Goal: Information Seeking & Learning: Compare options

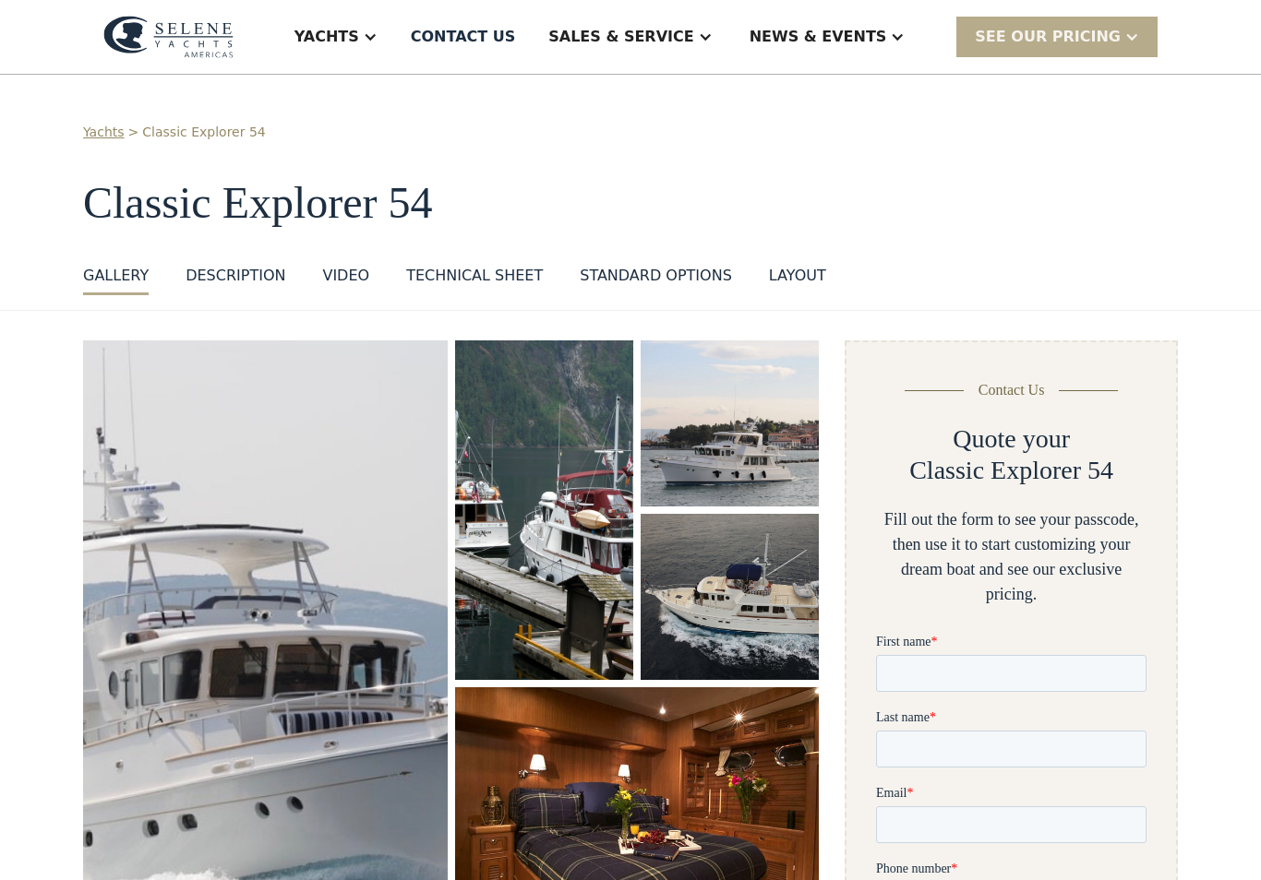
click at [359, 36] on div "Yachts" at bounding box center [326, 37] width 65 height 22
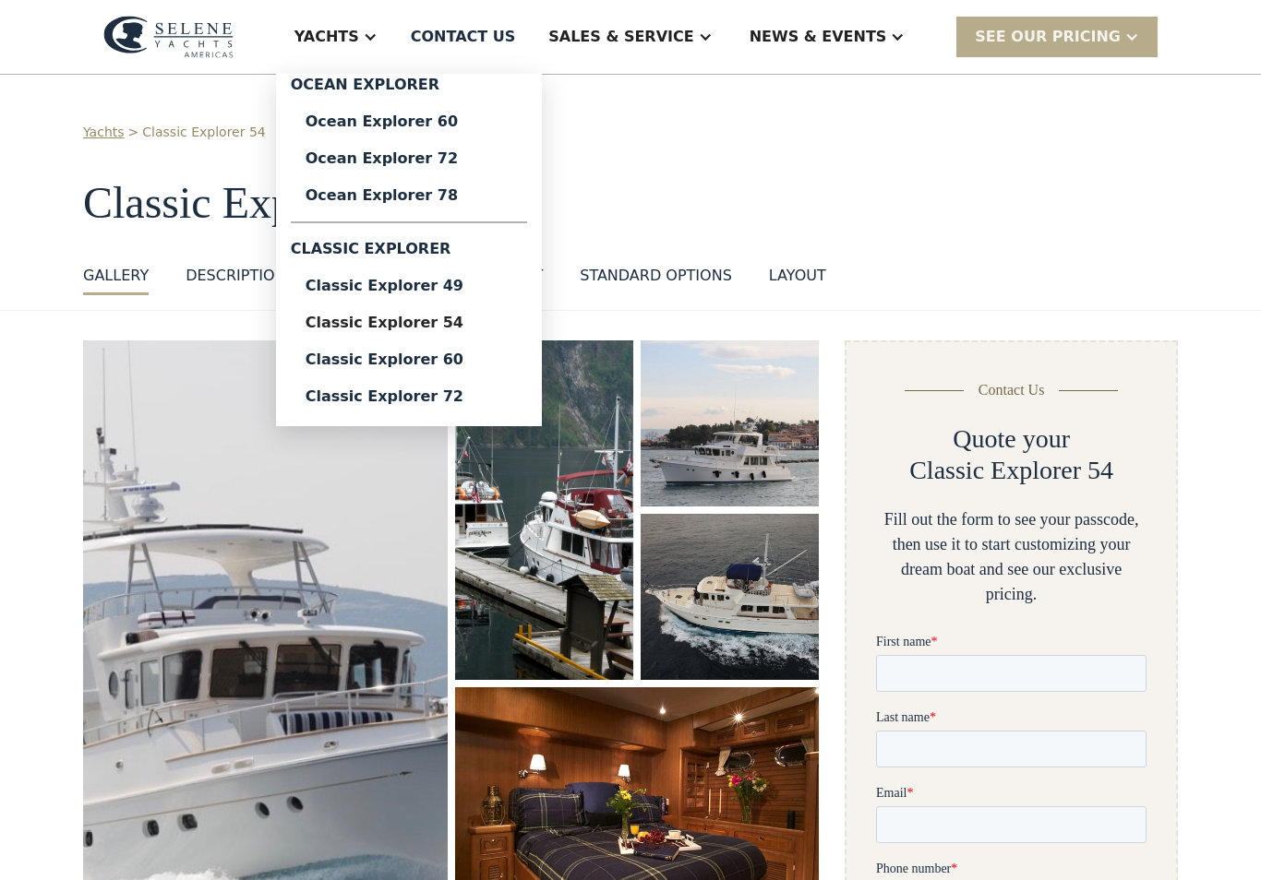
click at [505, 86] on div "Ocean Explorer" at bounding box center [409, 89] width 236 height 30
click at [485, 124] on div "Ocean Explorer 60" at bounding box center [408, 121] width 207 height 15
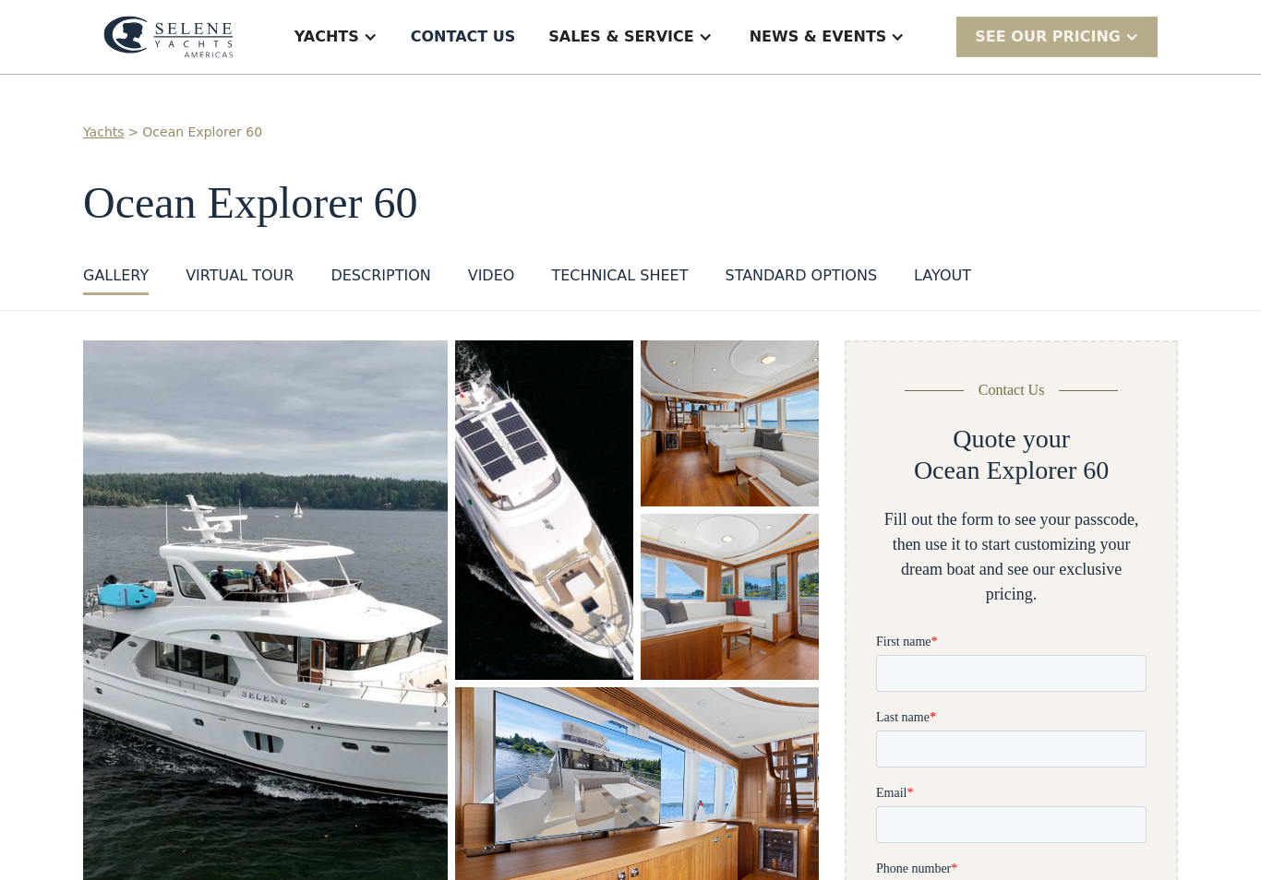
click at [359, 31] on div "Yachts" at bounding box center [326, 37] width 65 height 22
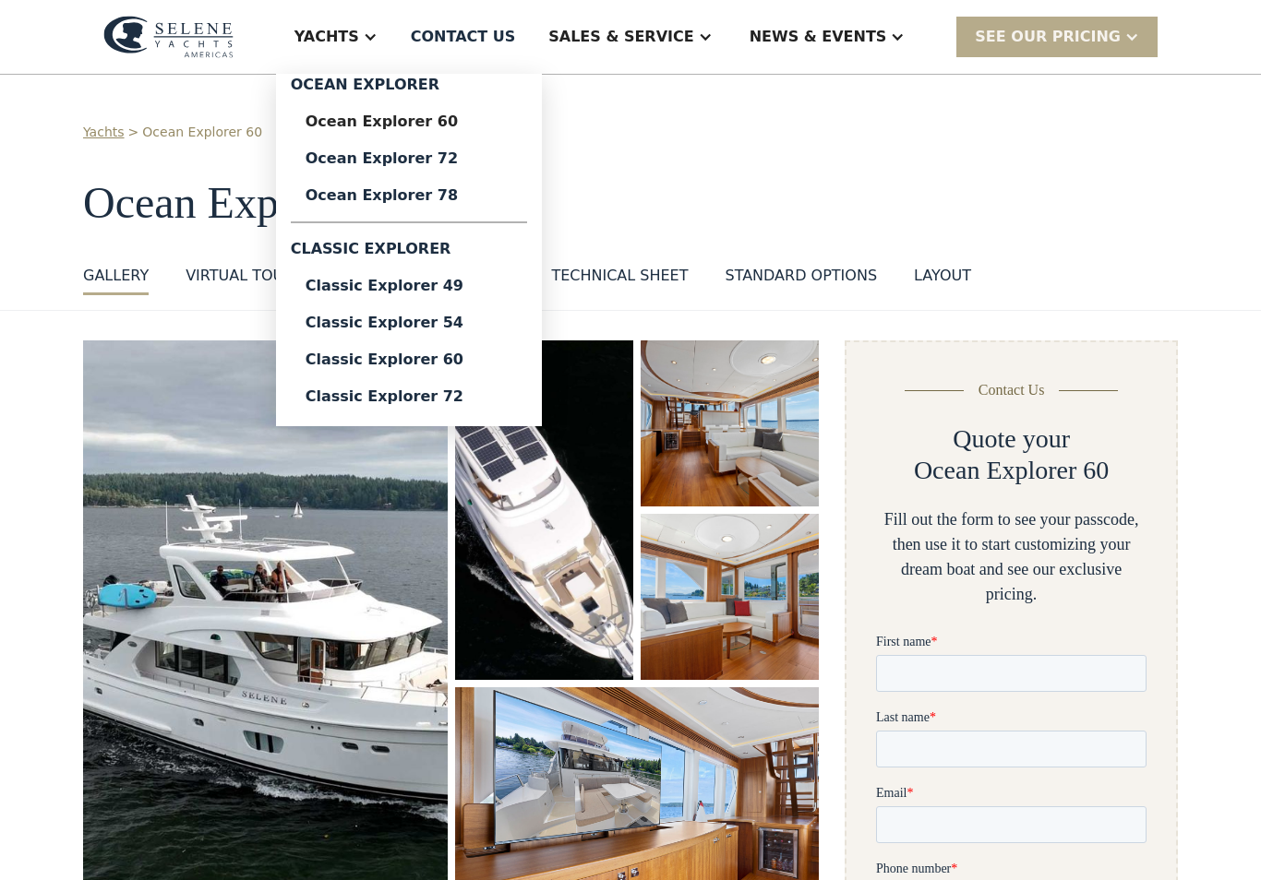
click at [503, 284] on div "Classic Explorer 49" at bounding box center [408, 286] width 207 height 15
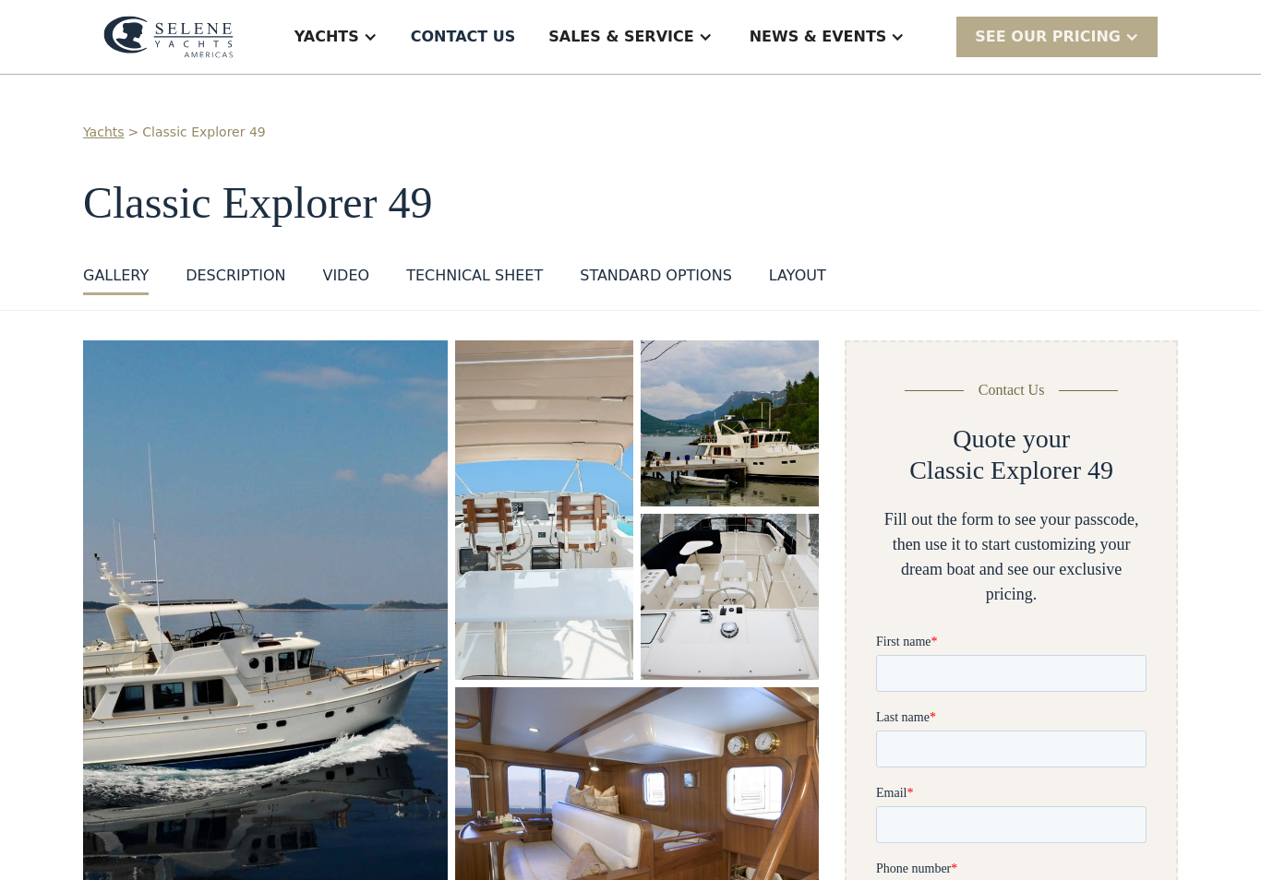
click at [377, 31] on div at bounding box center [370, 37] width 15 height 15
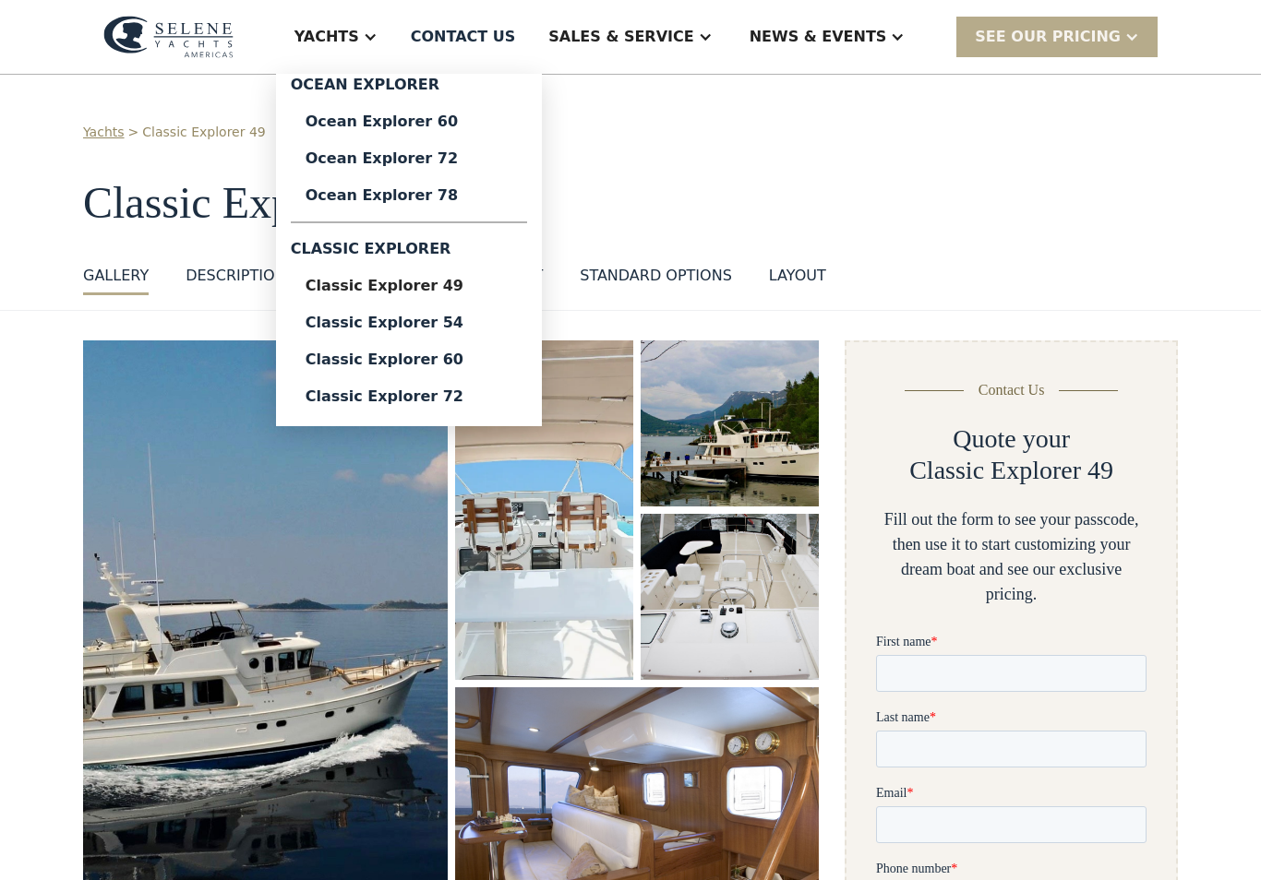
click at [510, 398] on div "Classic Explorer 72" at bounding box center [408, 396] width 207 height 15
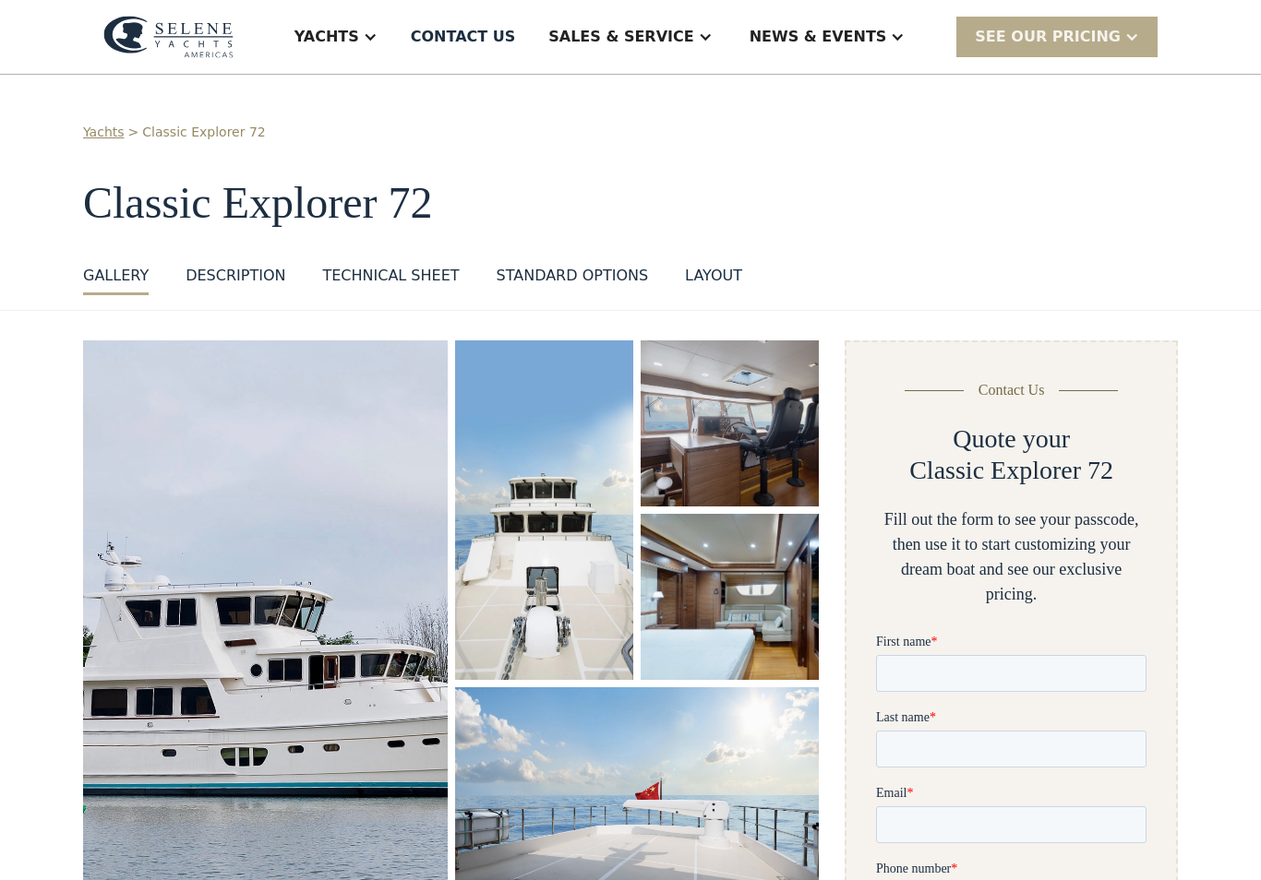
click at [377, 43] on div at bounding box center [370, 37] width 15 height 15
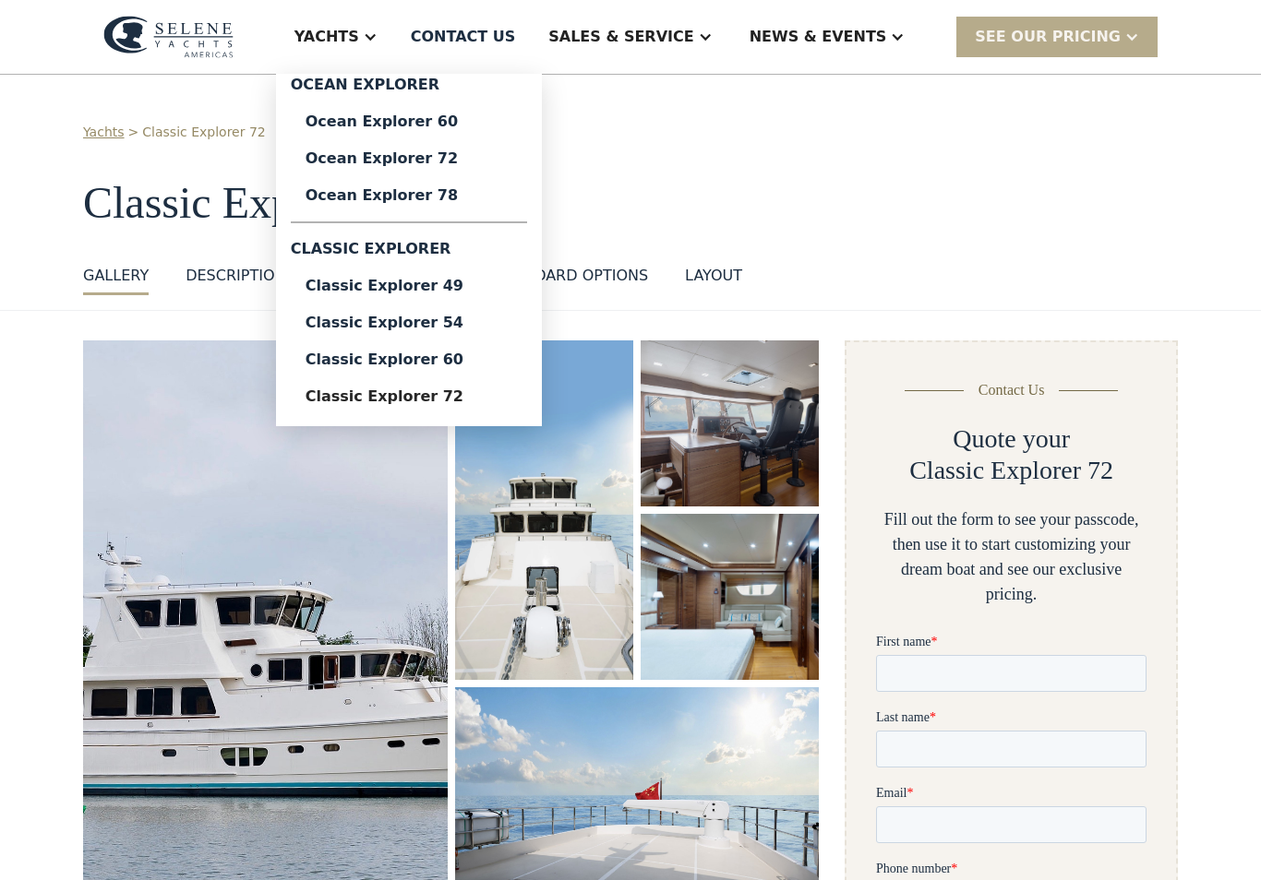
click at [505, 199] on div "Ocean Explorer 78" at bounding box center [408, 195] width 207 height 15
click at [410, 318] on div "Classic Explorer 54" at bounding box center [408, 323] width 207 height 15
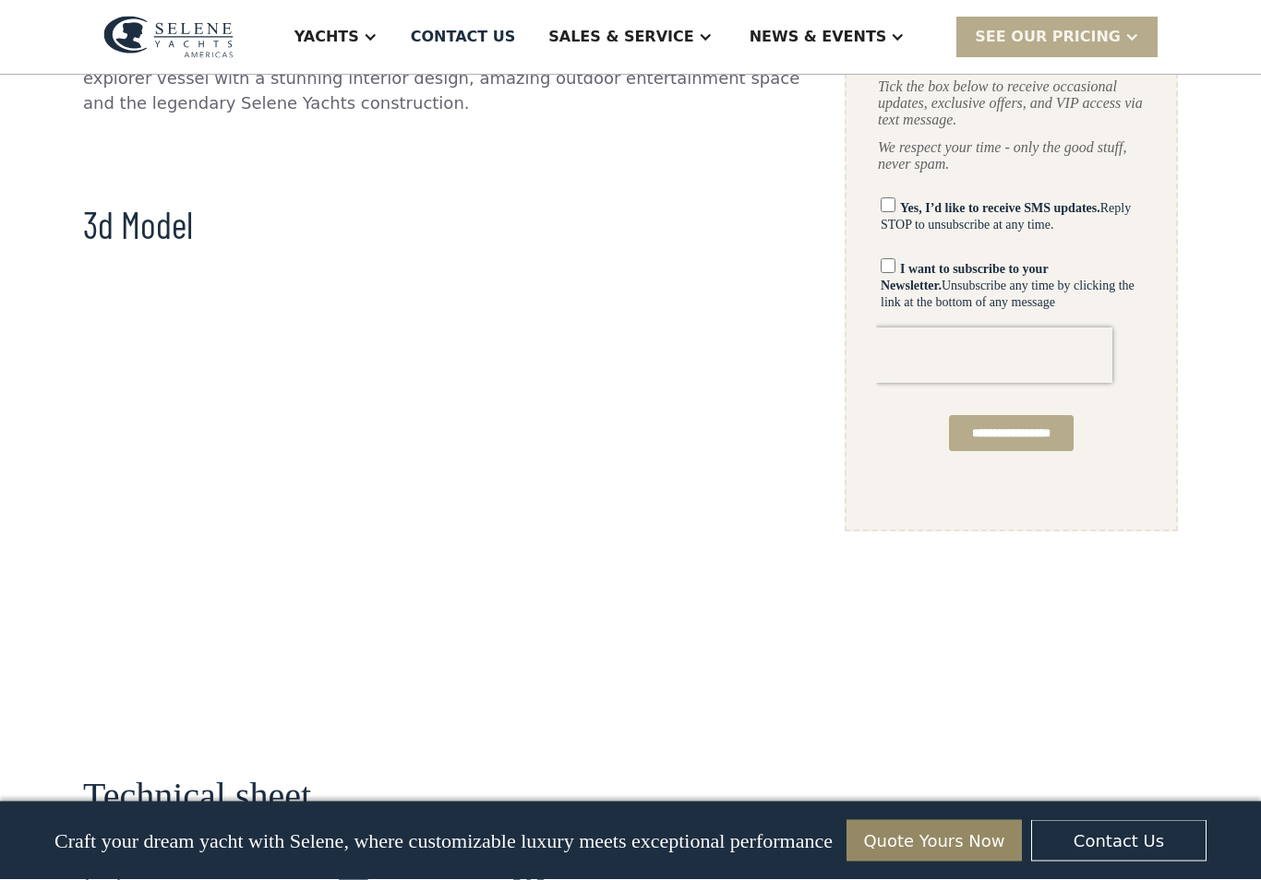
scroll to position [1187, 0]
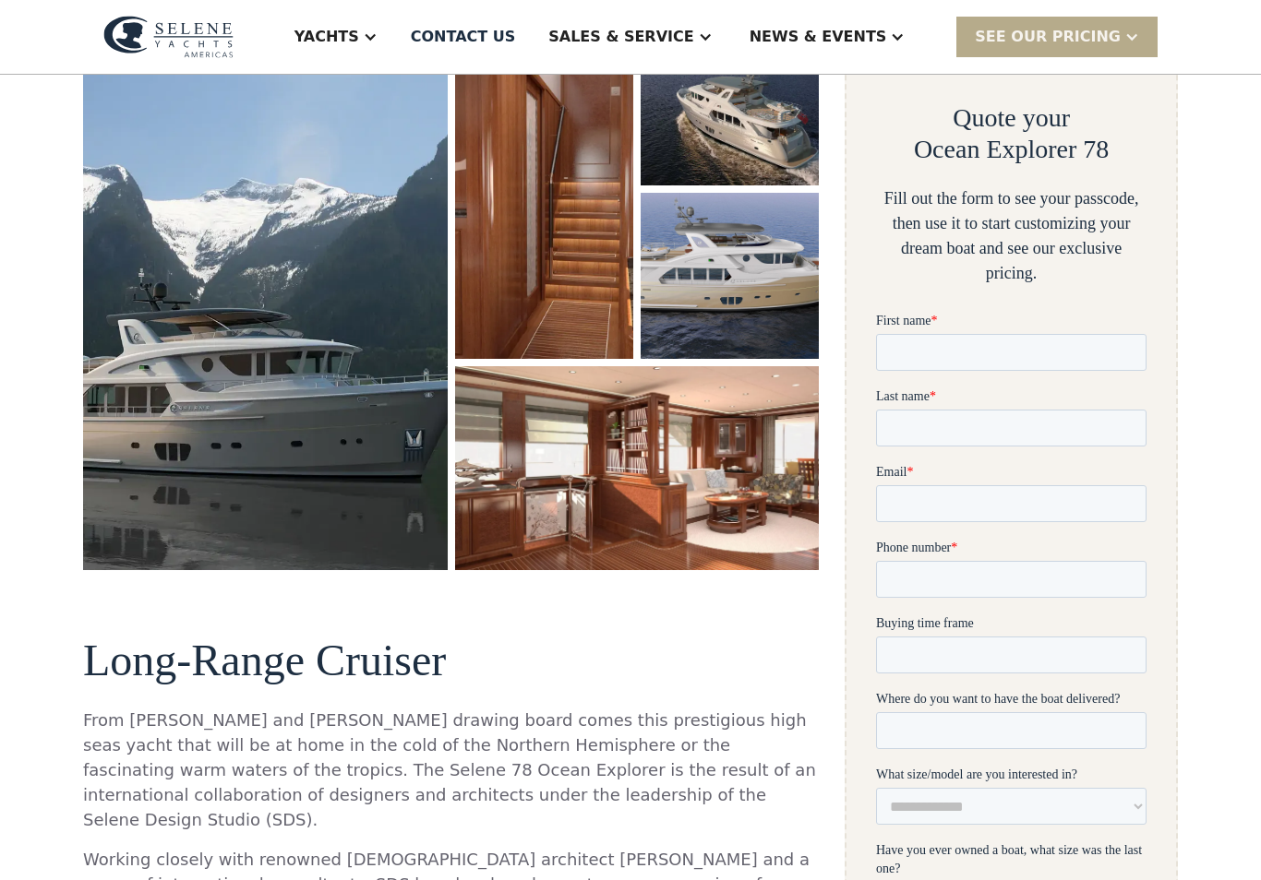
click at [148, 204] on img "open lightbox" at bounding box center [265, 295] width 365 height 551
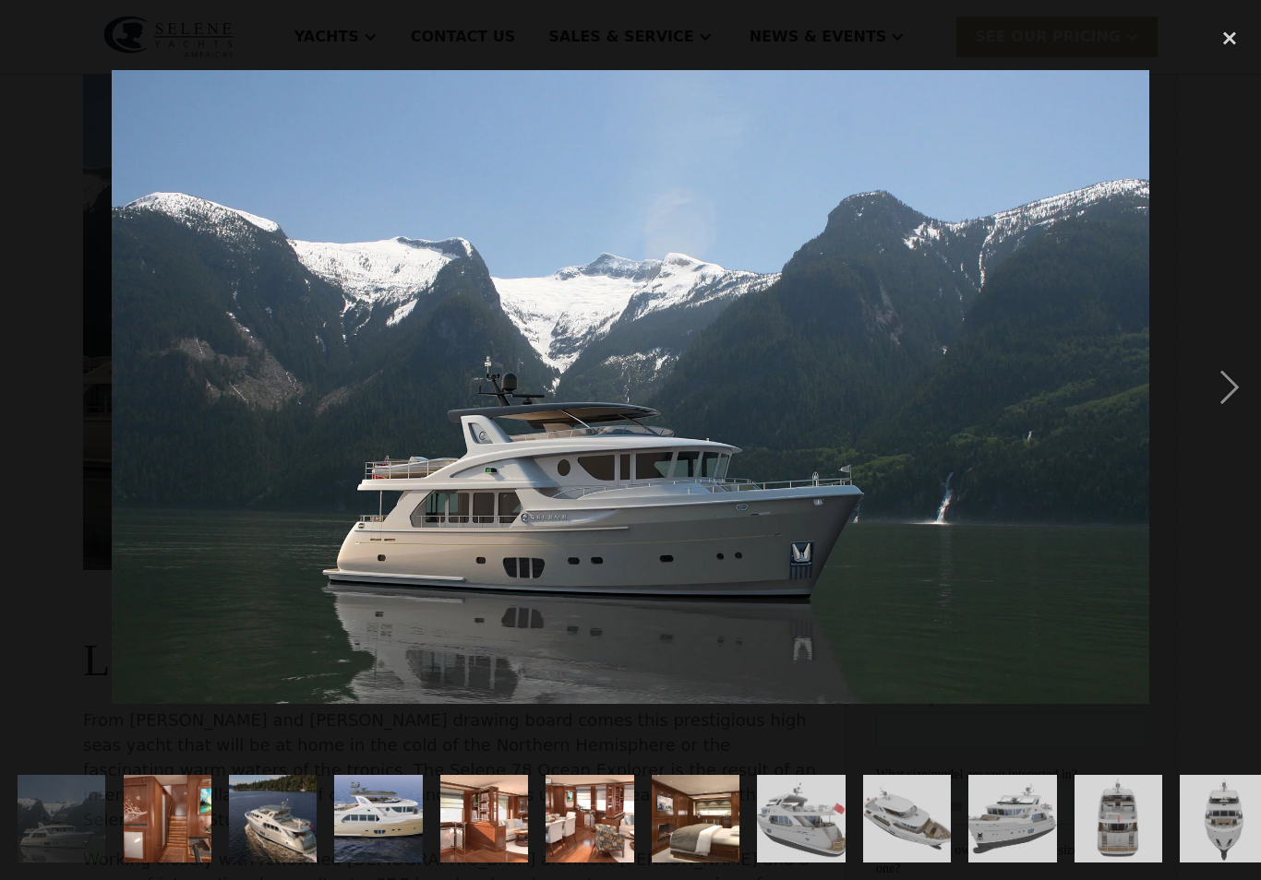
click at [1201, 407] on div "next image" at bounding box center [1229, 387] width 63 height 739
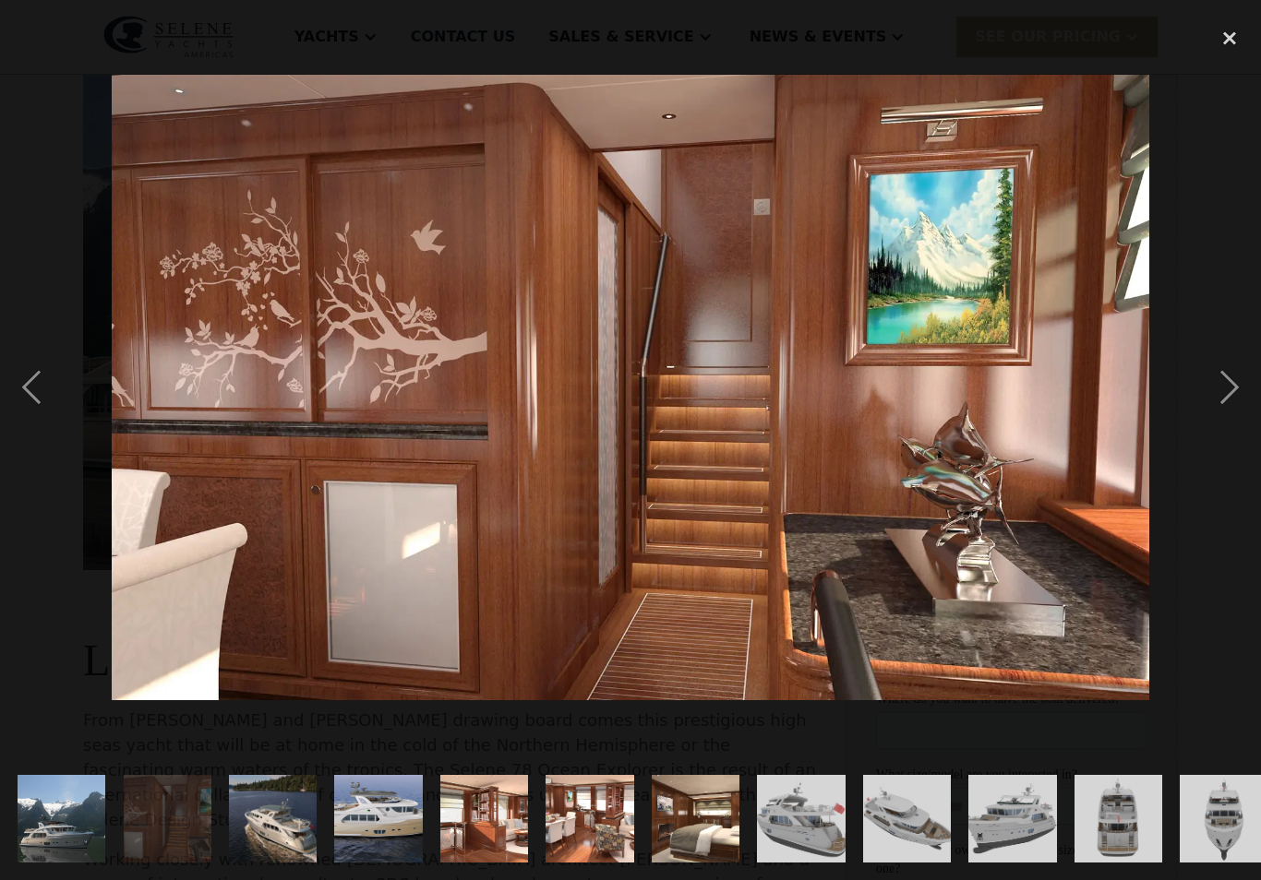
click at [1228, 398] on div "next image" at bounding box center [1229, 387] width 63 height 739
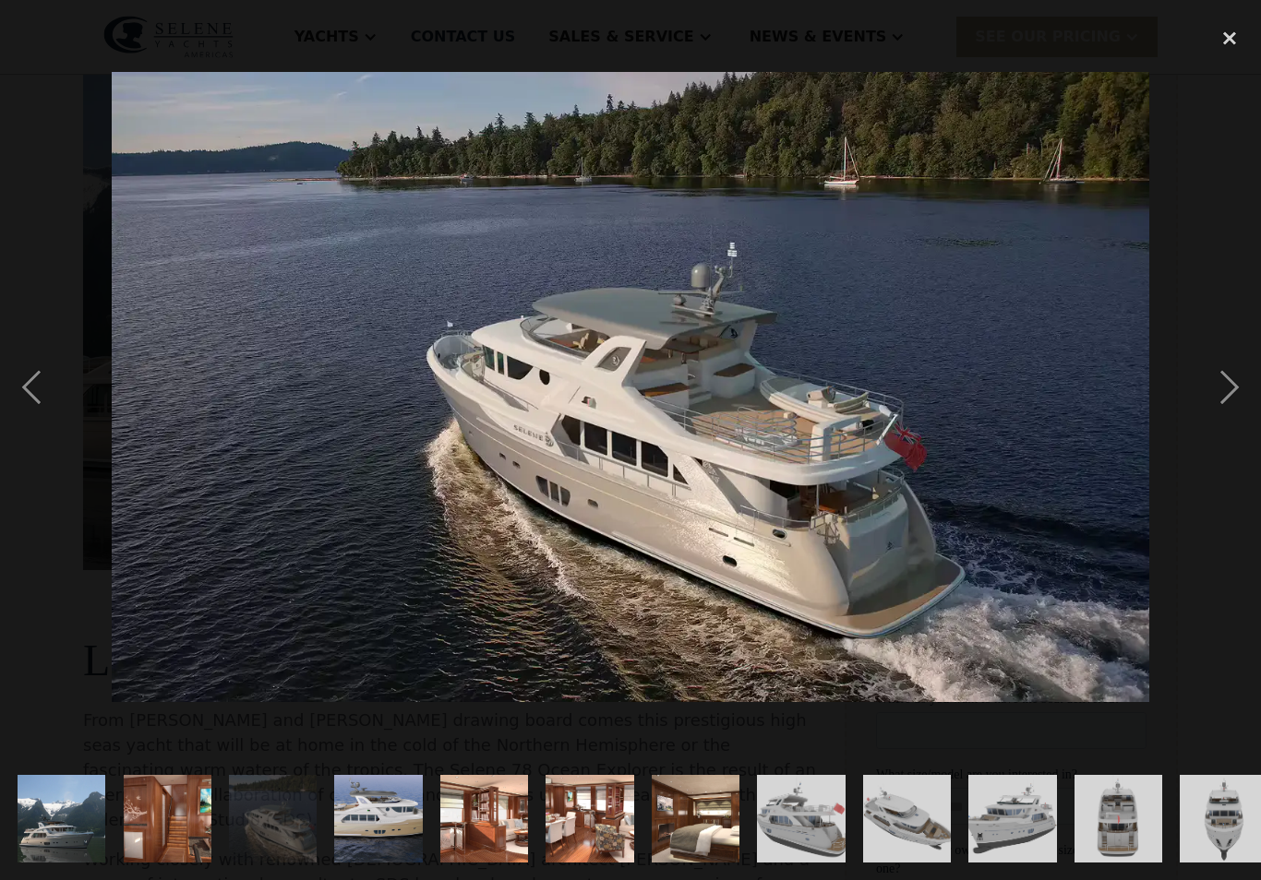
click at [1225, 397] on div "next image" at bounding box center [1229, 387] width 63 height 739
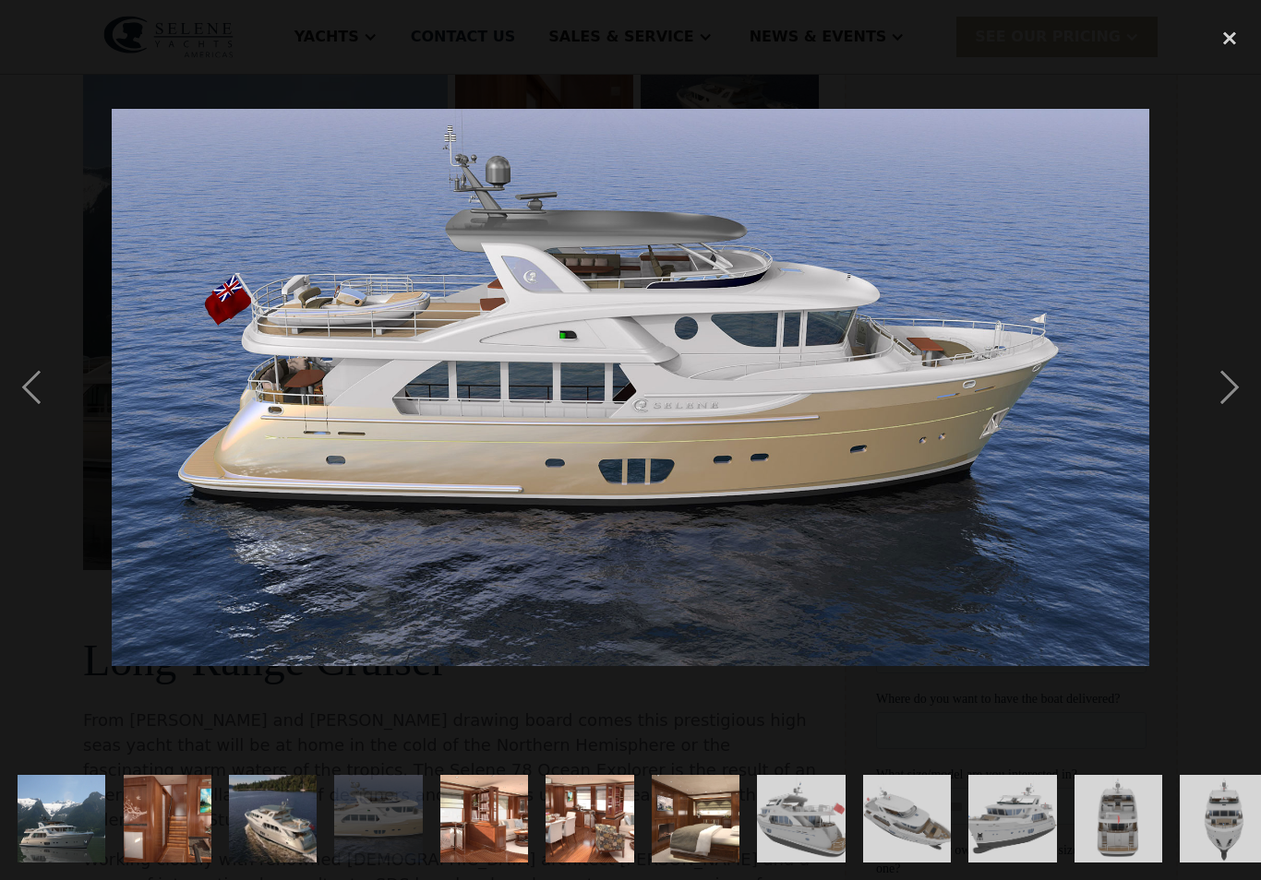
click at [1225, 401] on div "next image" at bounding box center [1229, 387] width 63 height 739
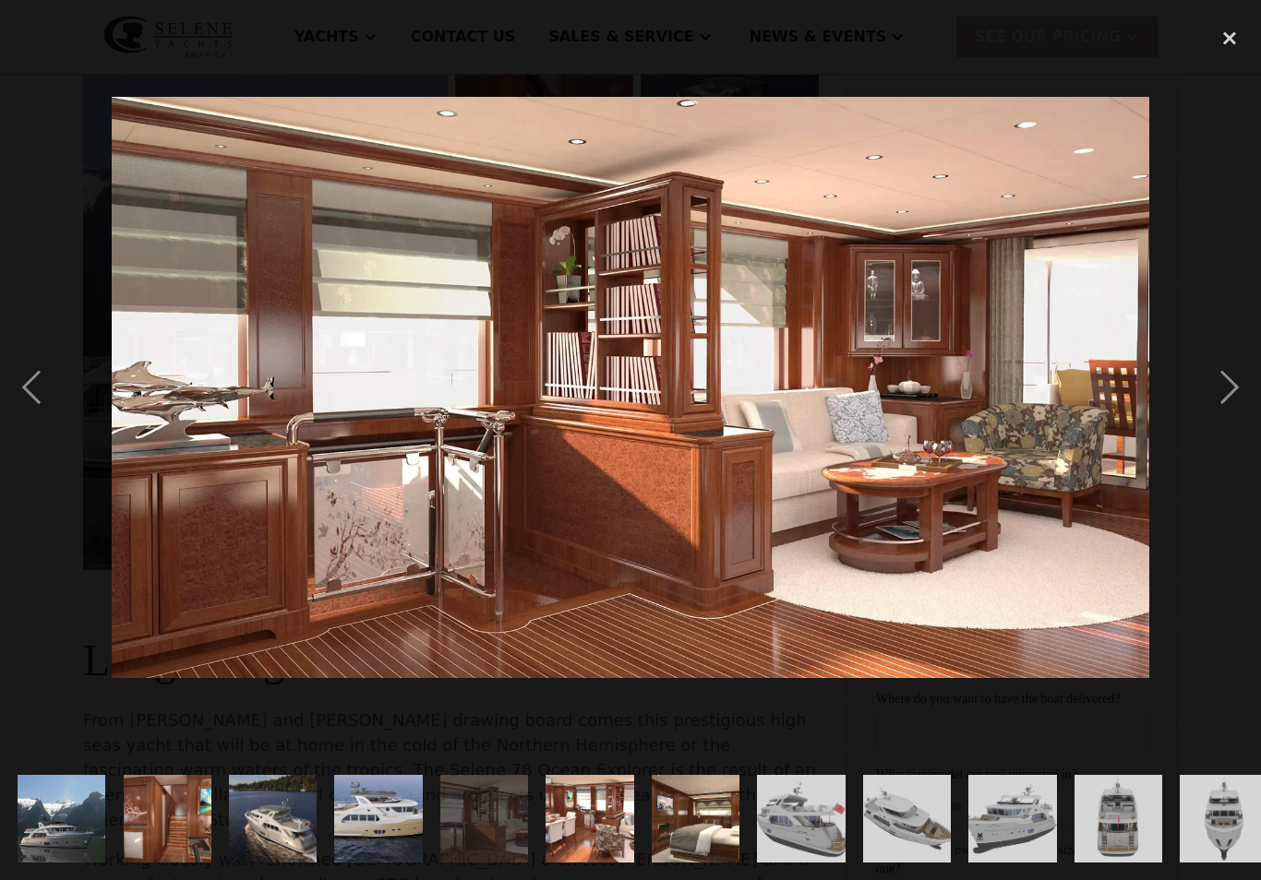
click at [1227, 401] on div "next image" at bounding box center [1229, 387] width 63 height 739
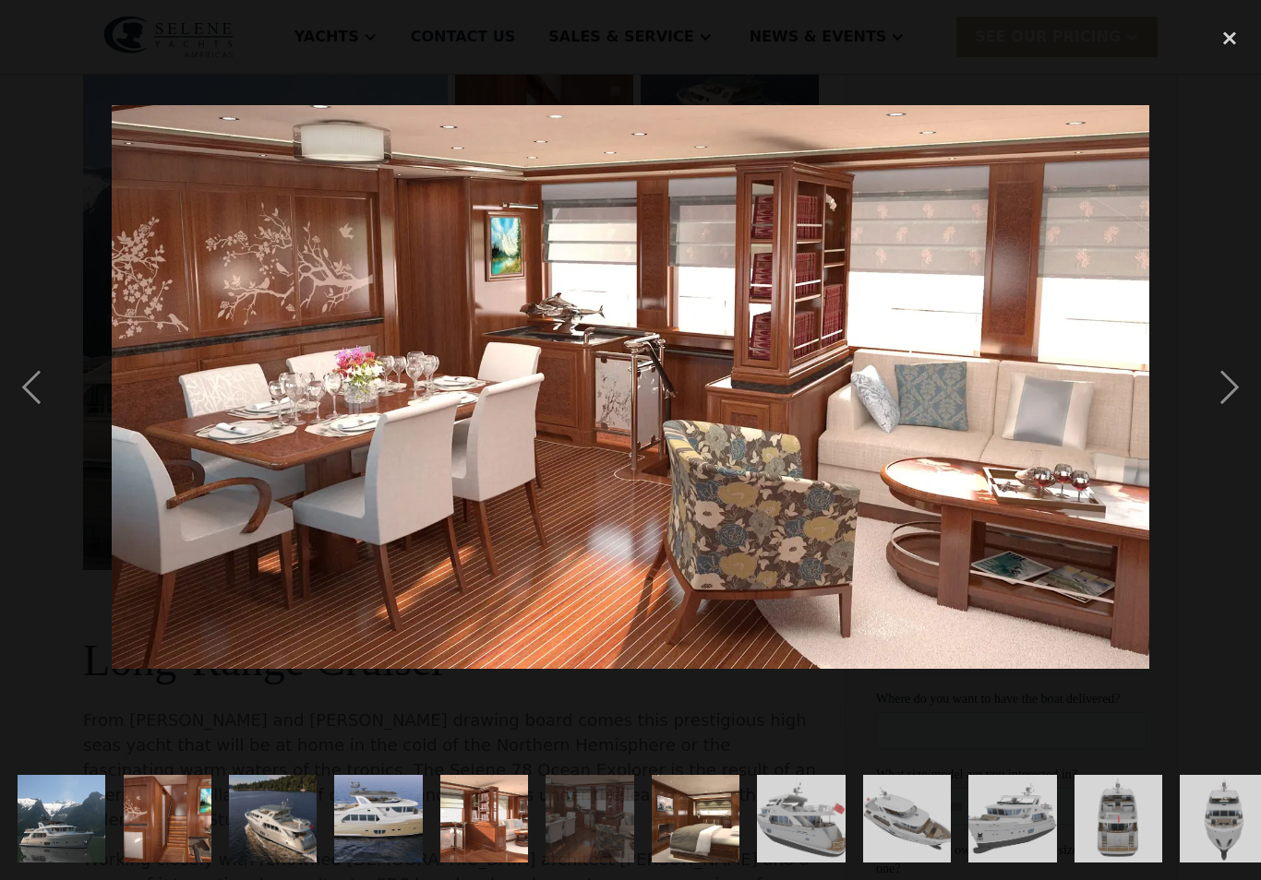
click at [1225, 404] on div "next image" at bounding box center [1229, 387] width 63 height 739
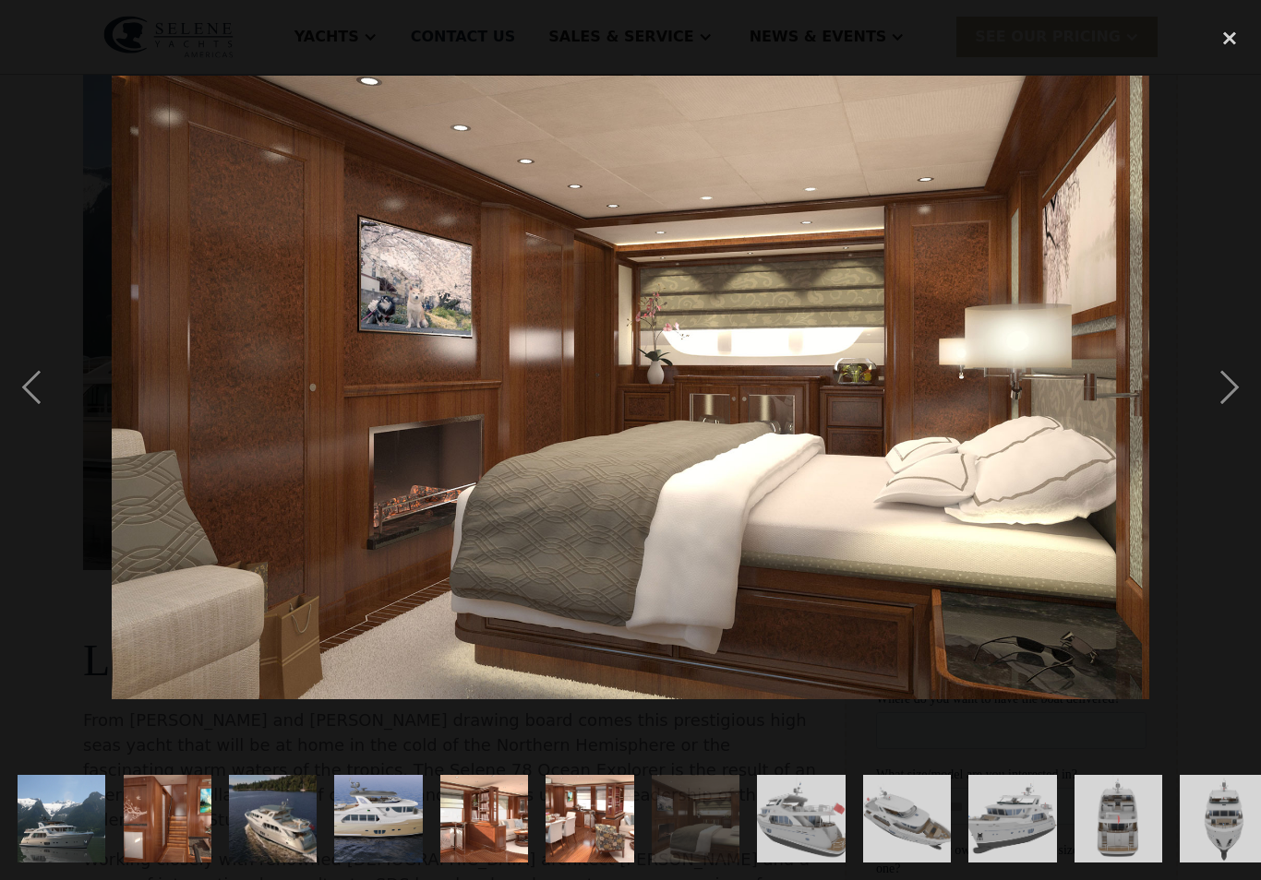
click at [1226, 400] on div "next image" at bounding box center [1229, 387] width 63 height 739
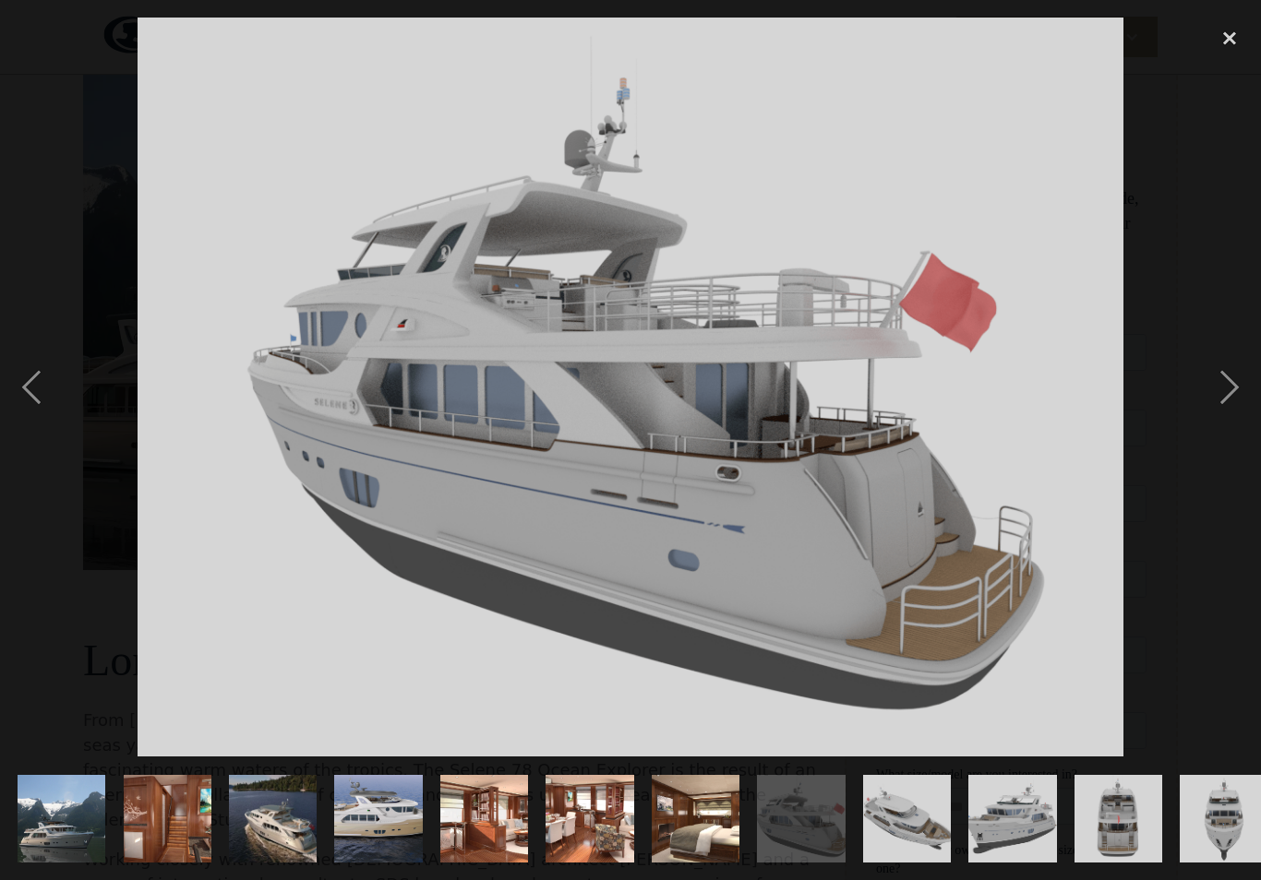
click at [1225, 397] on div "next image" at bounding box center [1229, 387] width 63 height 739
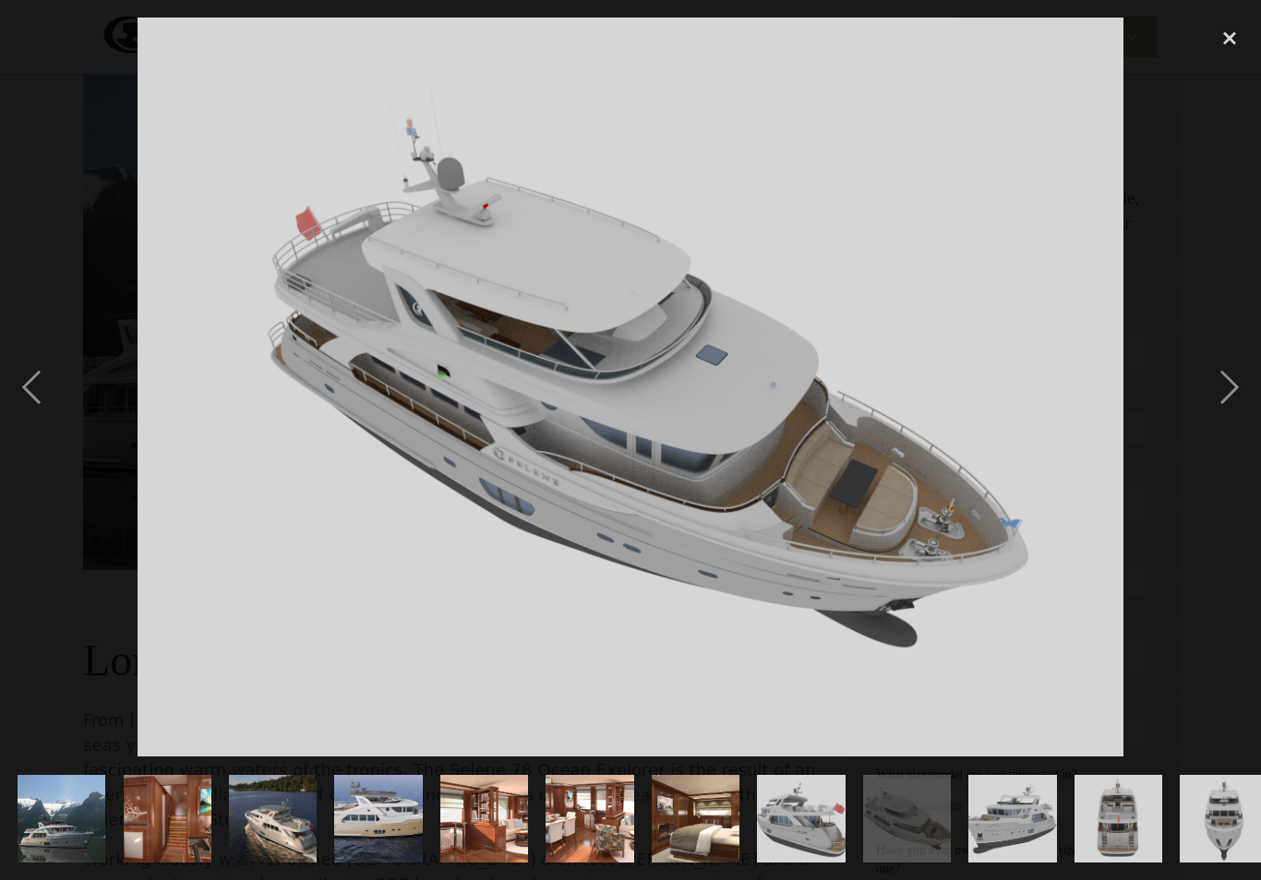
click at [1226, 393] on div "next image" at bounding box center [1229, 387] width 63 height 739
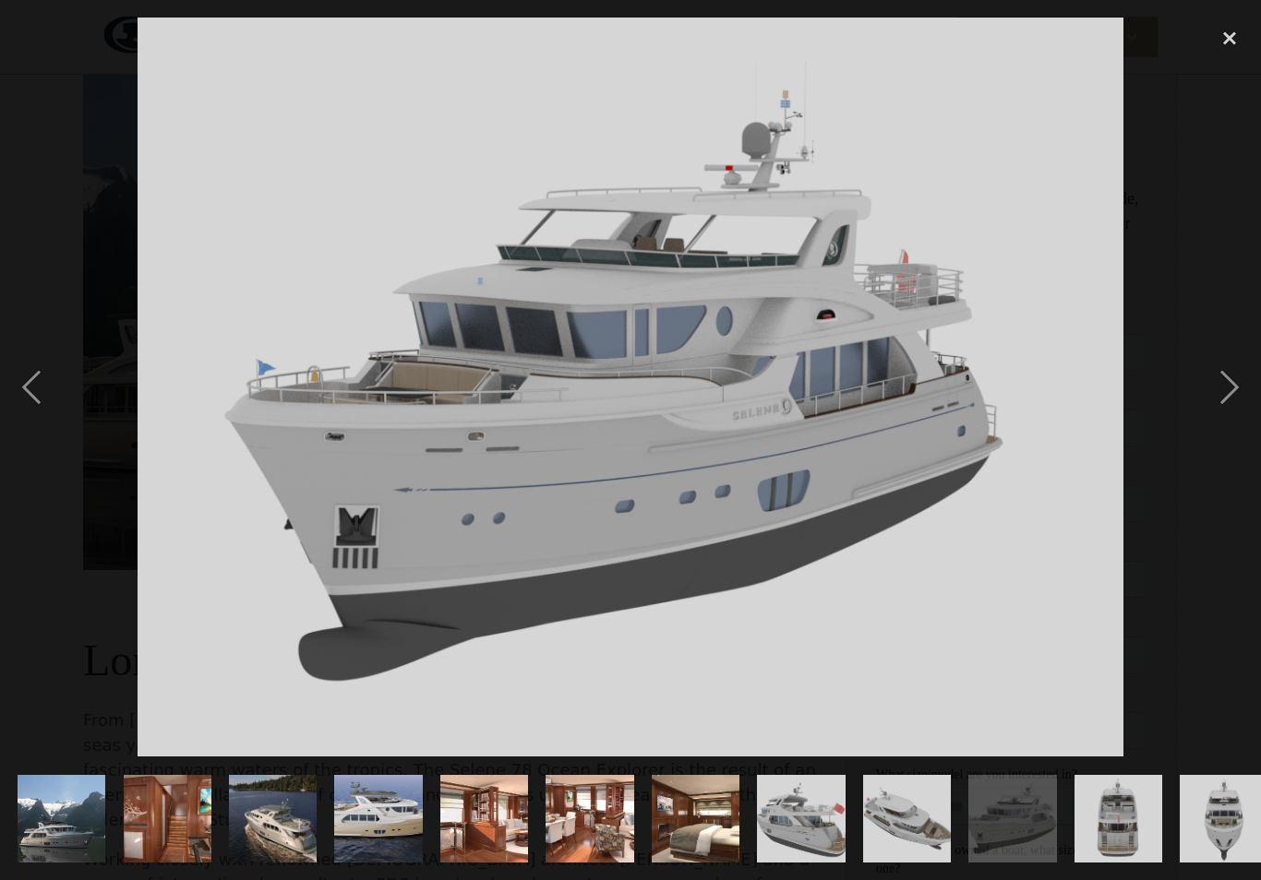
click at [1227, 396] on div "next image" at bounding box center [1229, 387] width 63 height 739
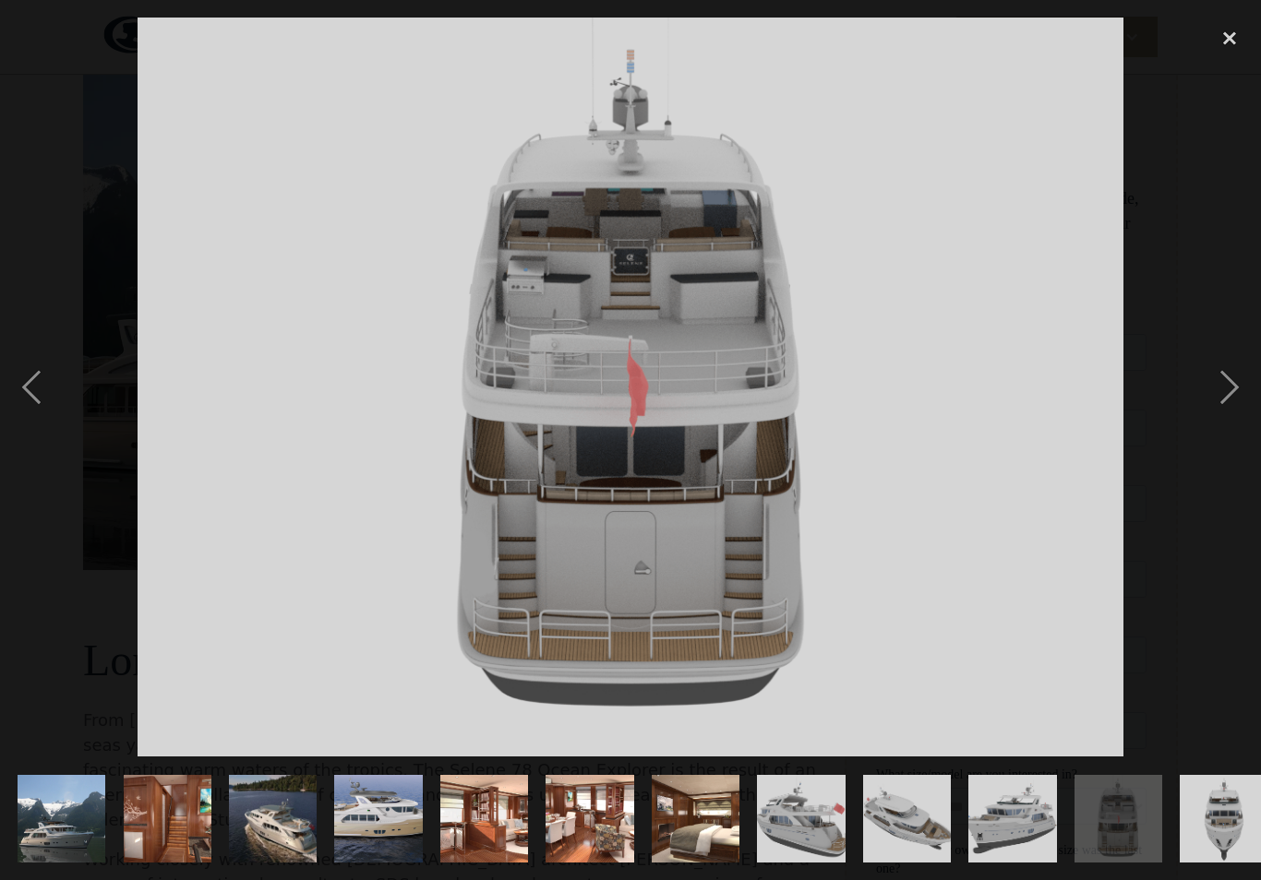
click at [1225, 402] on div "next image" at bounding box center [1229, 387] width 63 height 739
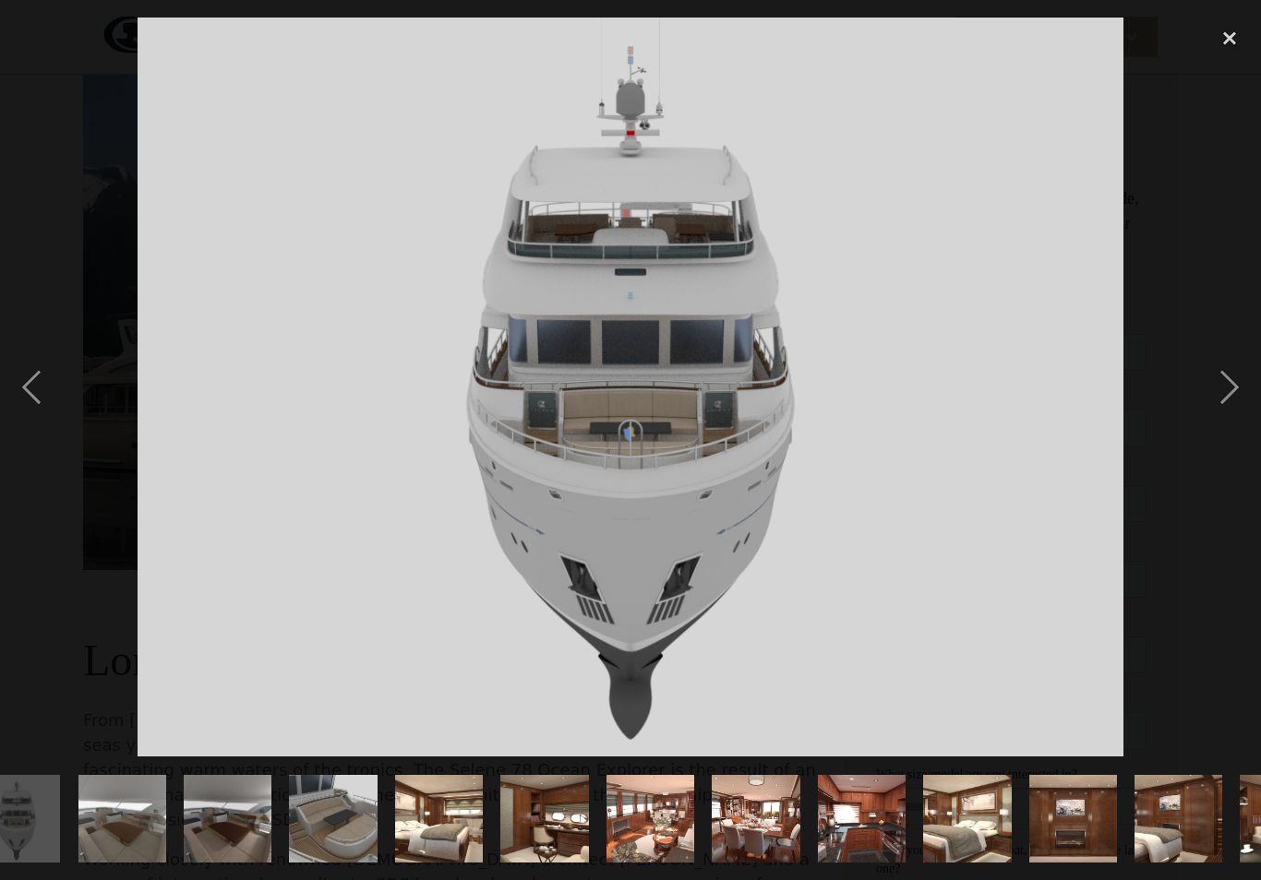
scroll to position [0, 1209]
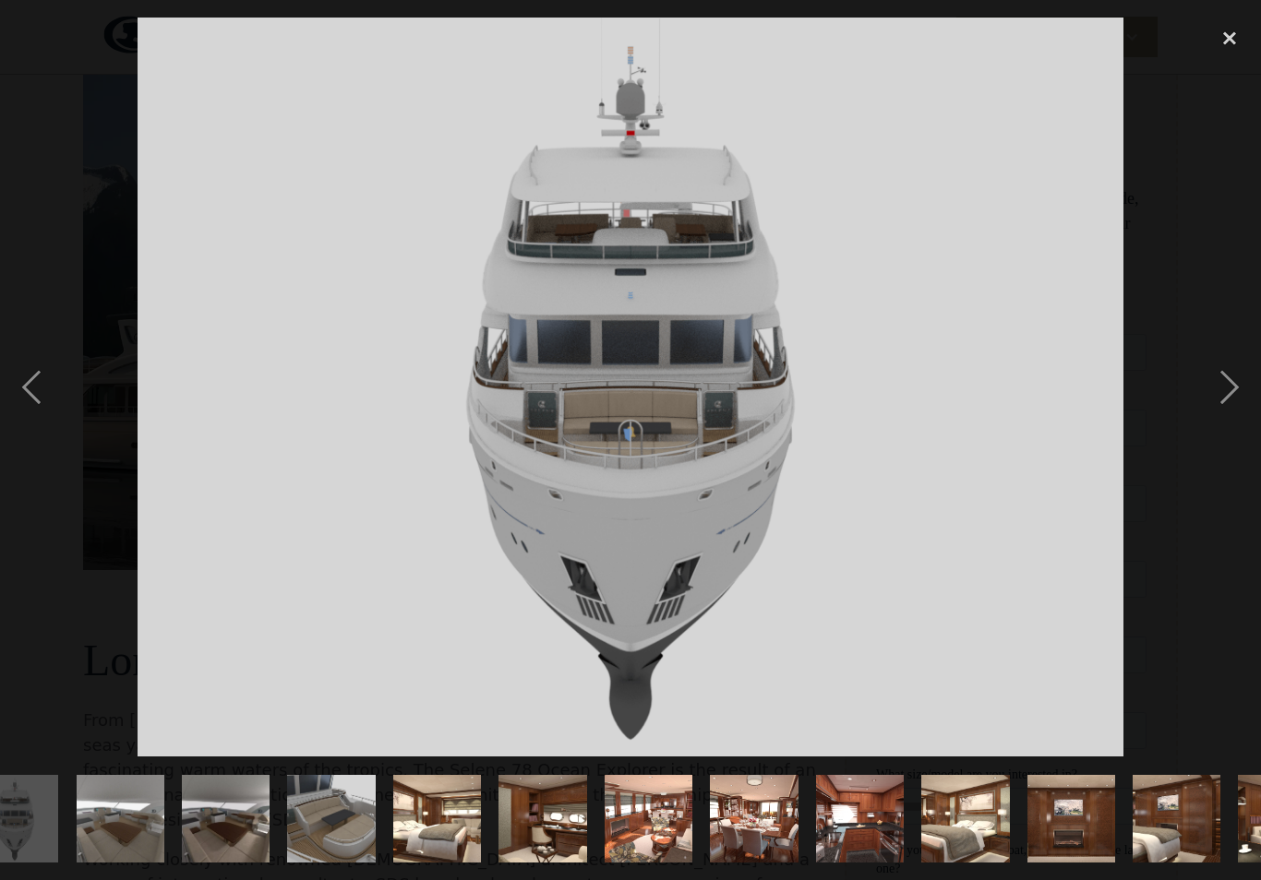
click at [1225, 401] on div "next image" at bounding box center [1229, 387] width 63 height 739
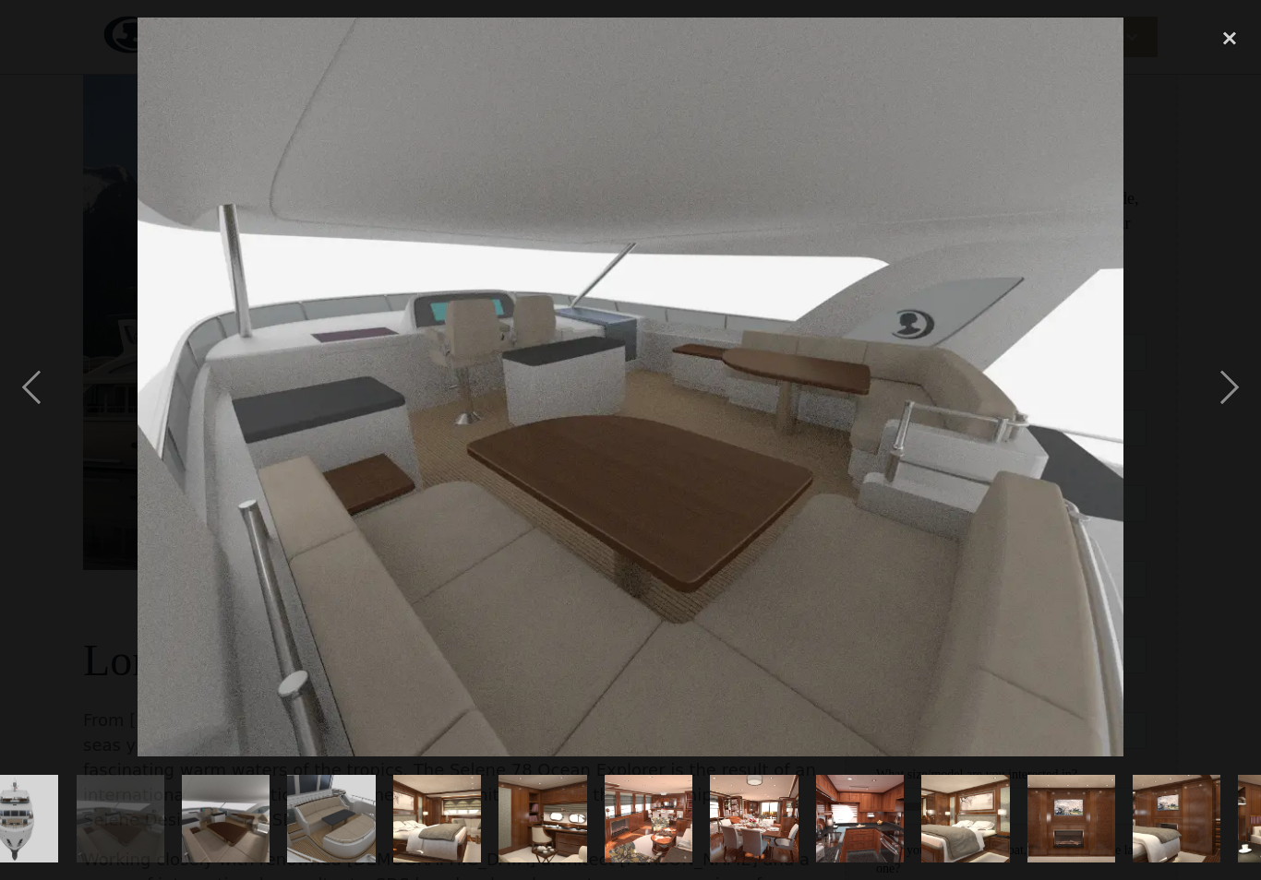
click at [1227, 407] on div "next image" at bounding box center [1229, 387] width 63 height 739
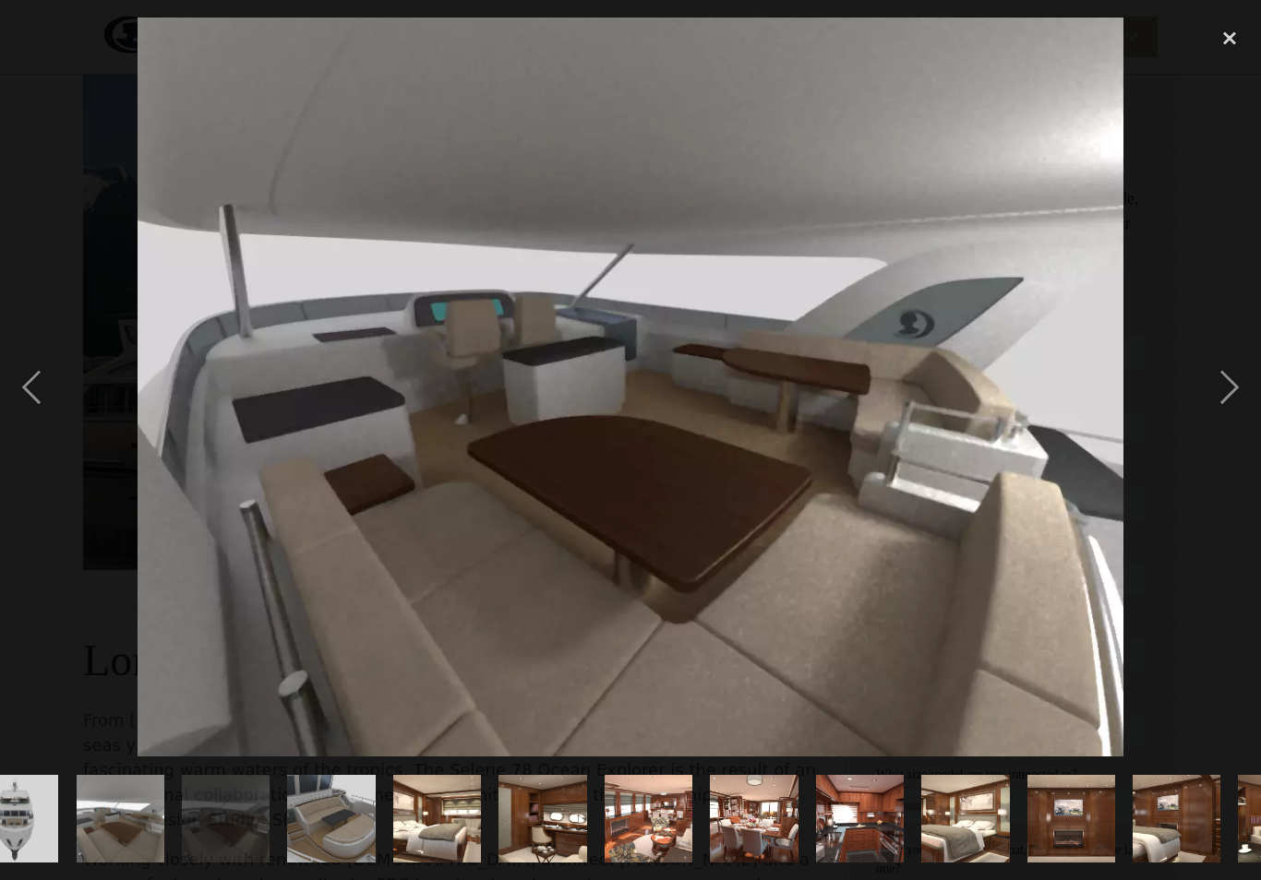
click at [1227, 406] on div "next image" at bounding box center [1229, 387] width 63 height 739
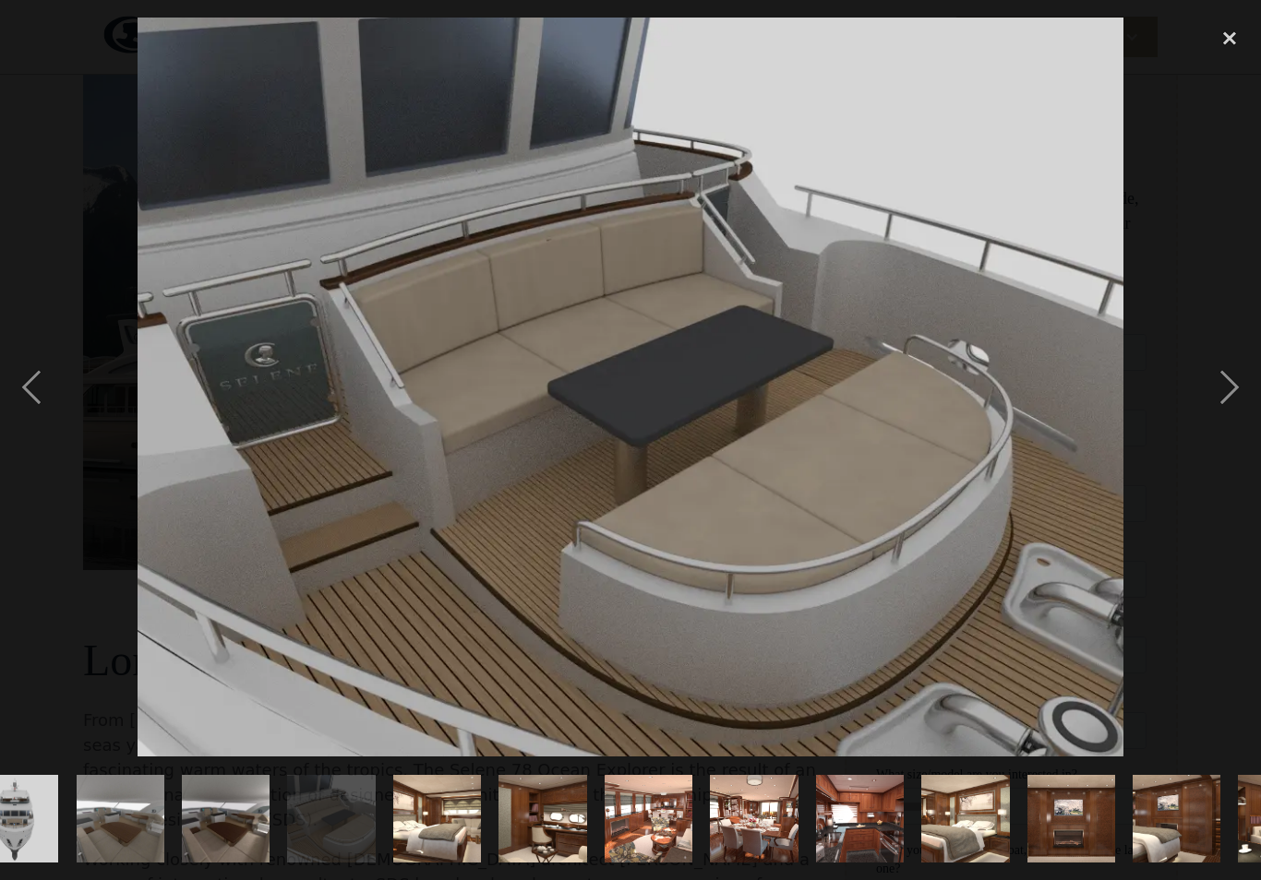
click at [1227, 408] on div "next image" at bounding box center [1229, 387] width 63 height 739
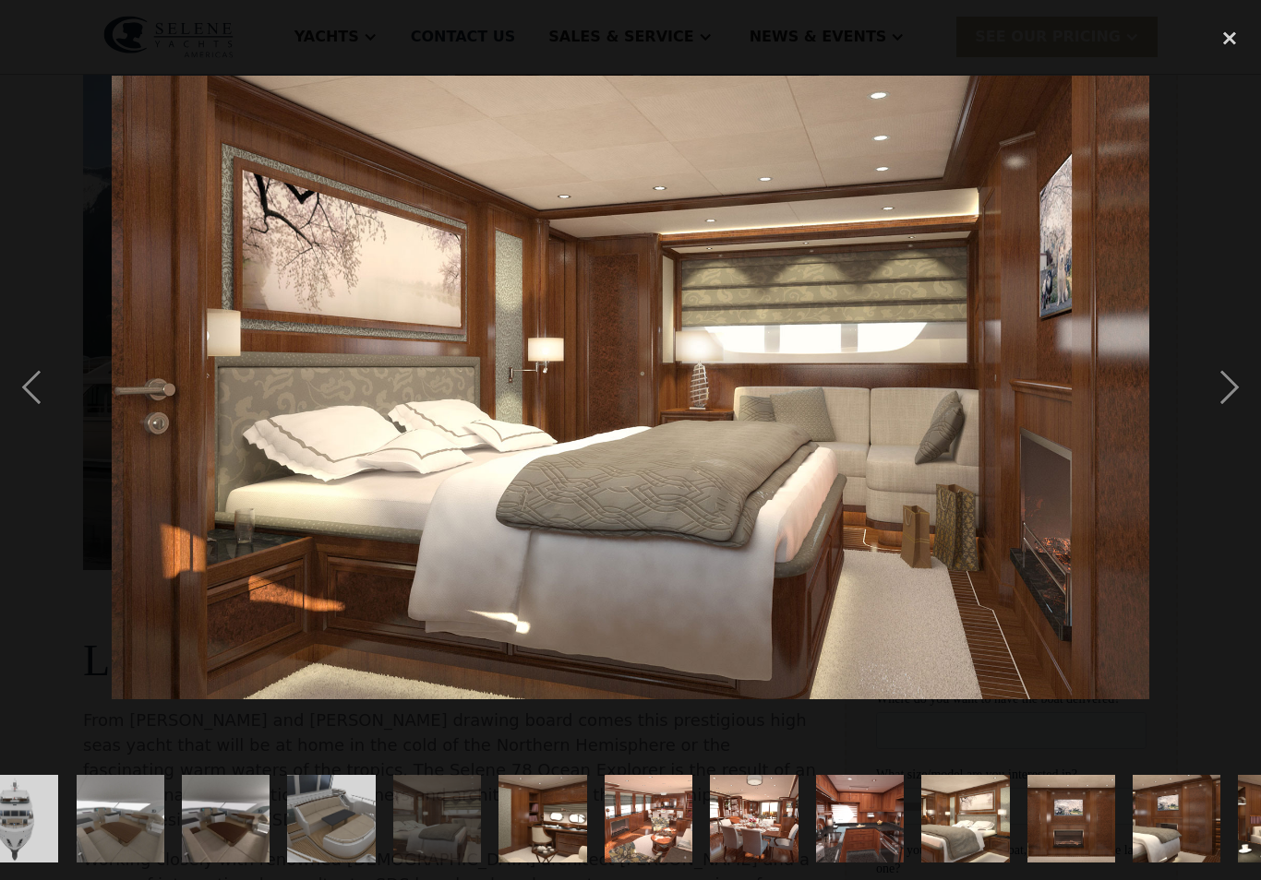
click at [1227, 409] on div "next image" at bounding box center [1229, 387] width 63 height 739
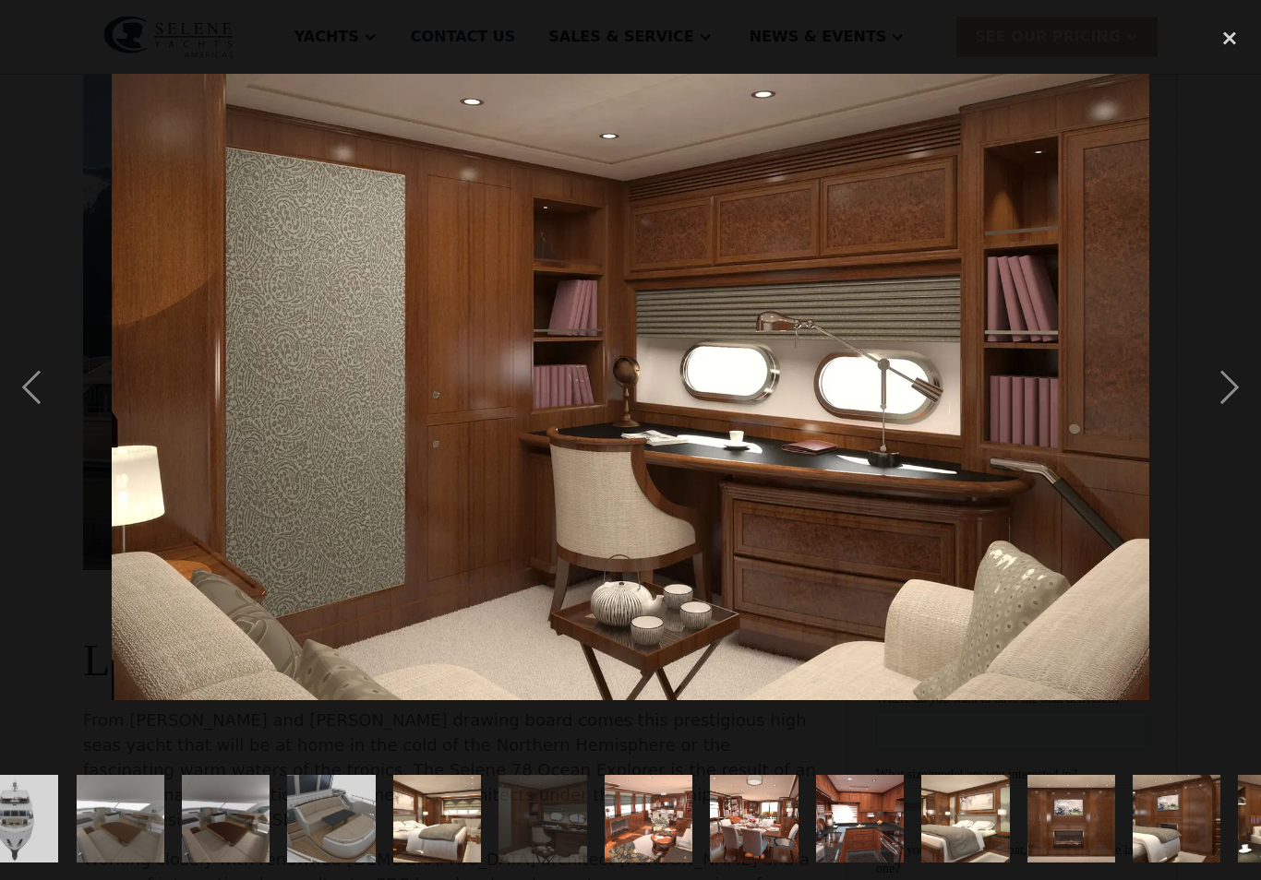
click at [1226, 44] on div "close lightbox" at bounding box center [1229, 38] width 63 height 41
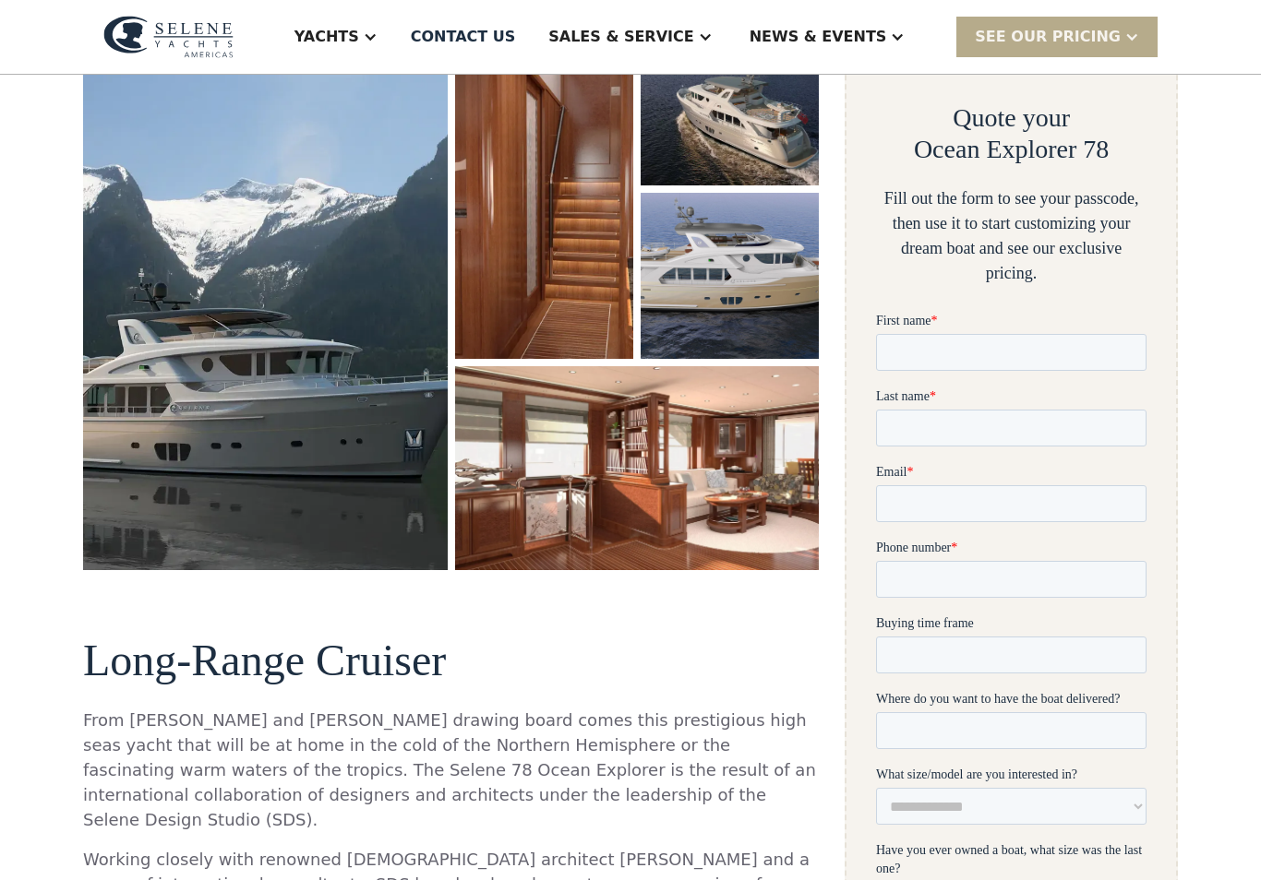
scroll to position [0, 0]
